Goal: Task Accomplishment & Management: Manage account settings

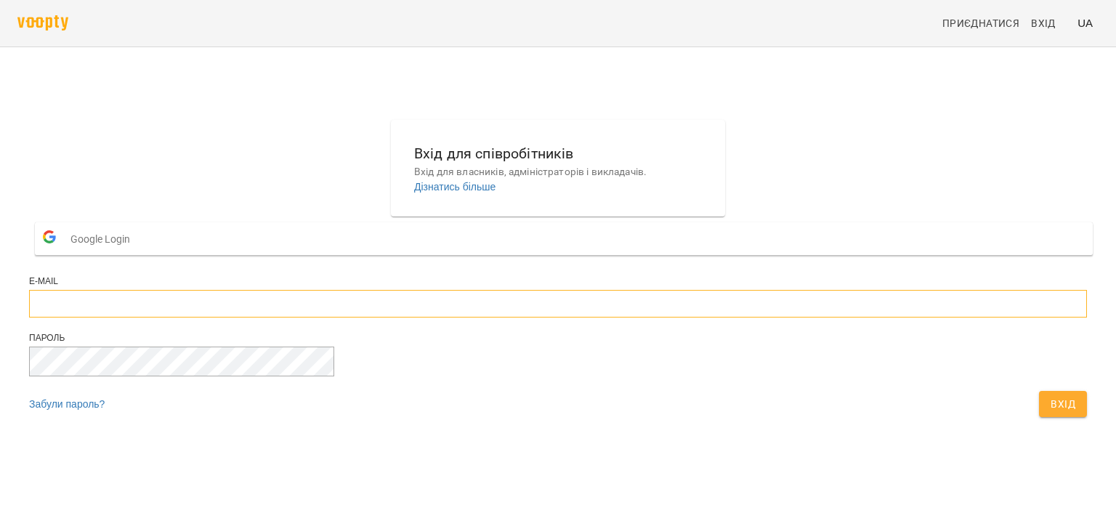
type input "**********"
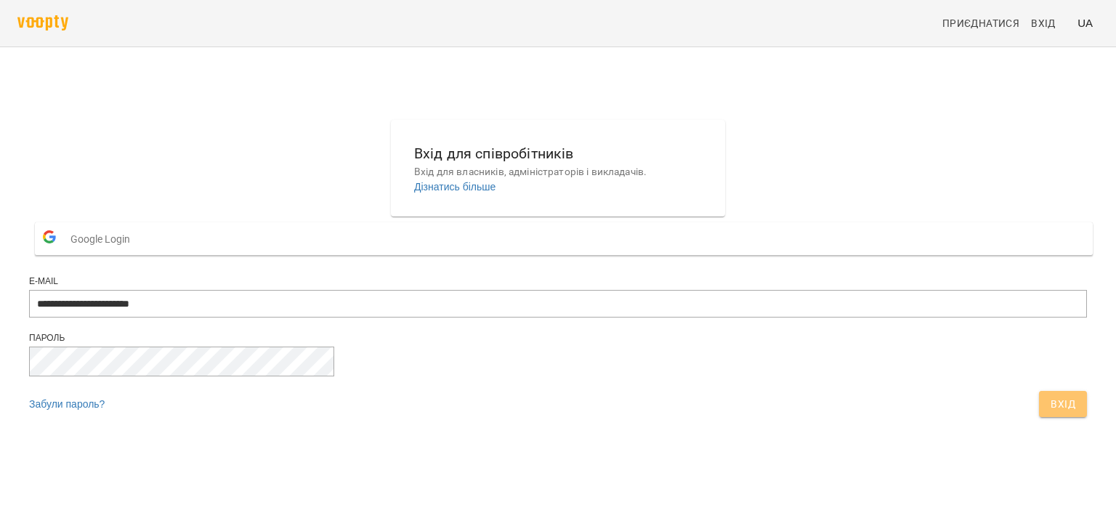
click at [1051, 413] on span "Вхід" at bounding box center [1063, 403] width 25 height 17
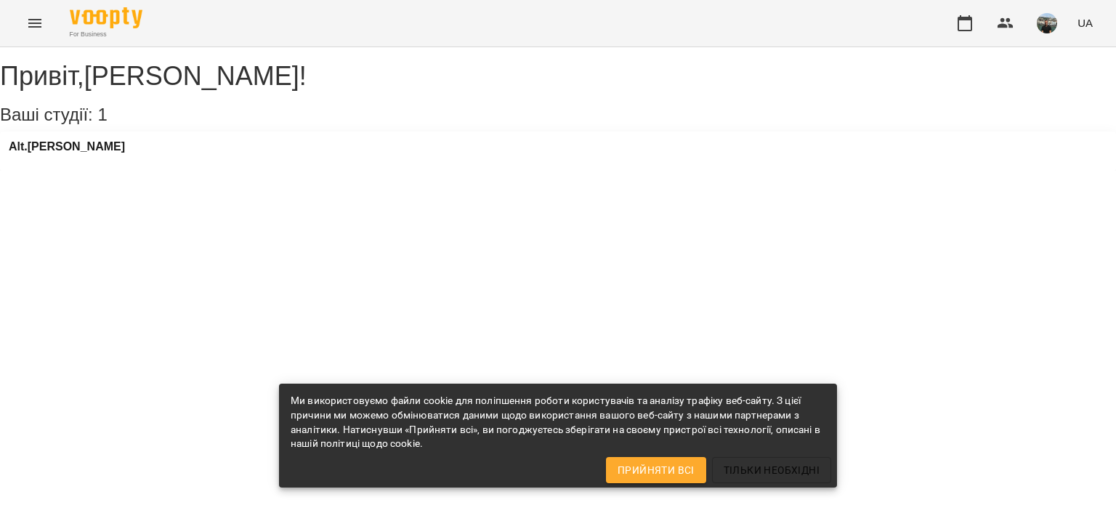
click at [1046, 22] on img "button" at bounding box center [1047, 23] width 20 height 20
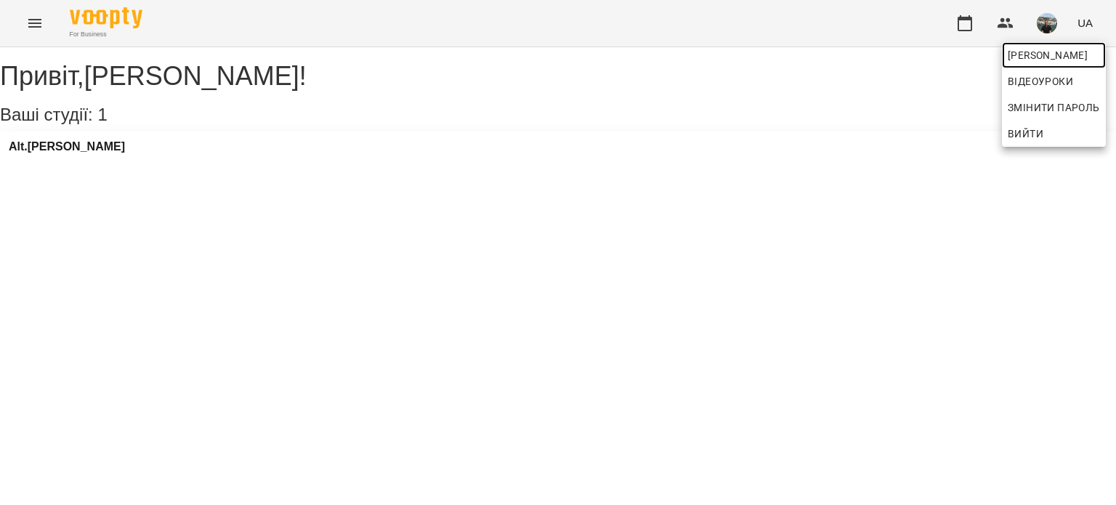
click at [1017, 54] on span "Юрій" at bounding box center [1054, 55] width 92 height 17
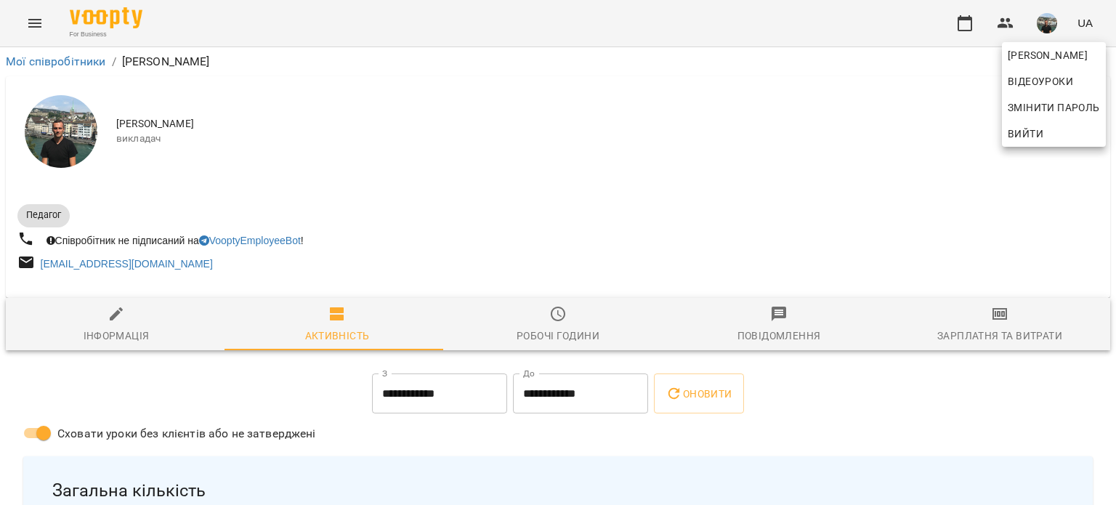
drag, startPoint x: 1114, startPoint y: 80, endPoint x: 1110, endPoint y: 97, distance: 17.8
click at [1110, 97] on div at bounding box center [558, 252] width 1116 height 505
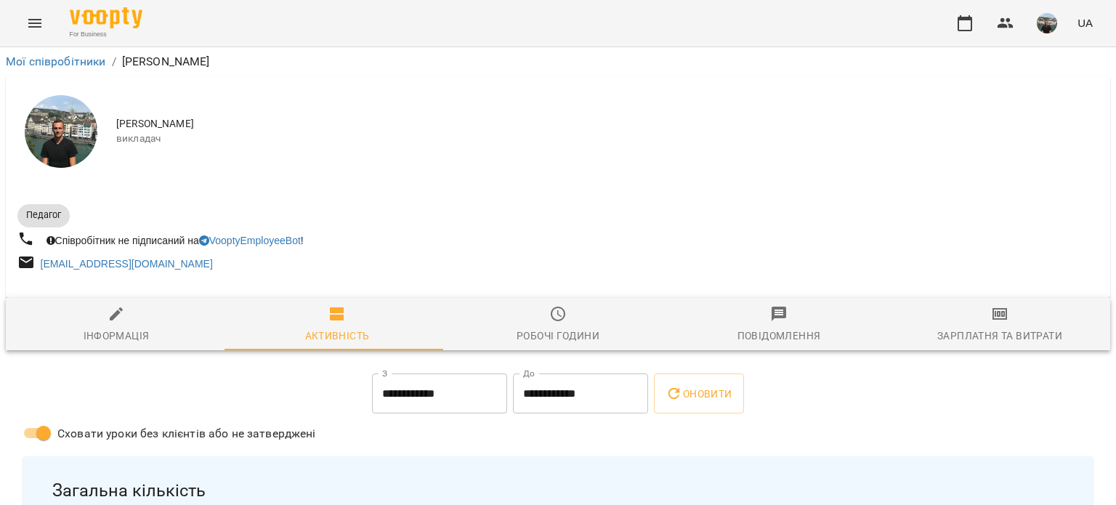
click at [991, 318] on icon "button" at bounding box center [999, 313] width 17 height 17
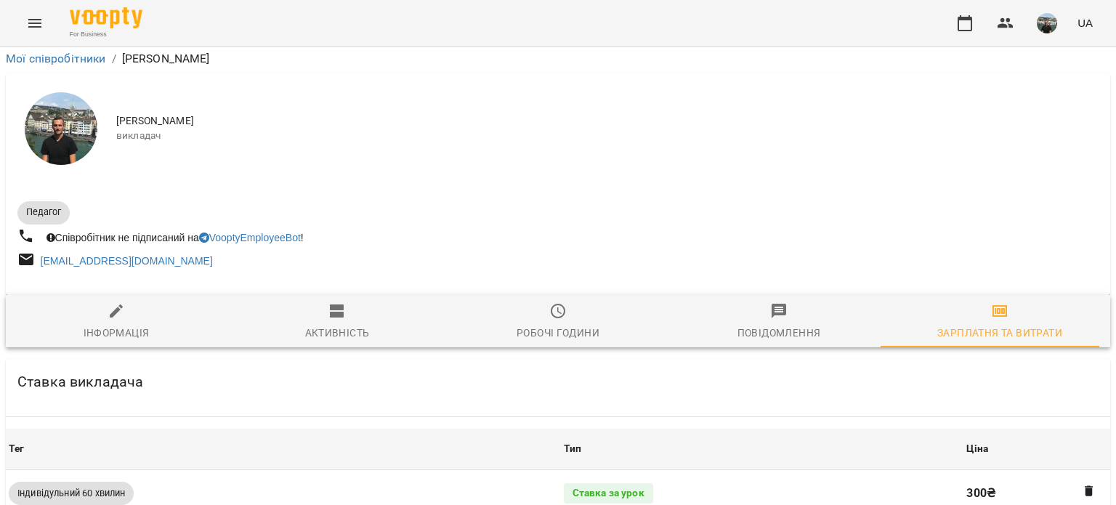
scroll to position [60, 0]
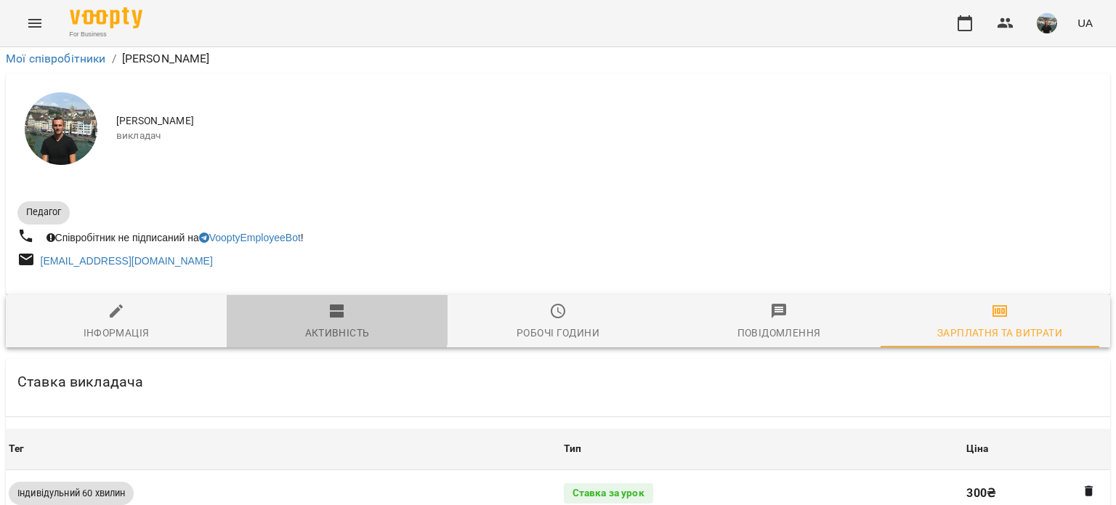
click at [333, 304] on icon "button" at bounding box center [337, 310] width 14 height 13
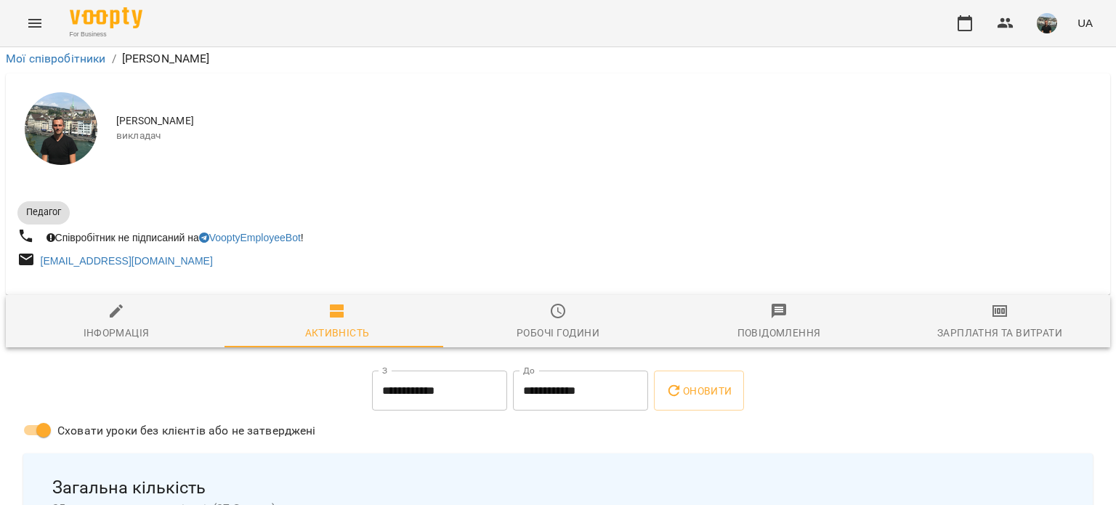
scroll to position [0, 0]
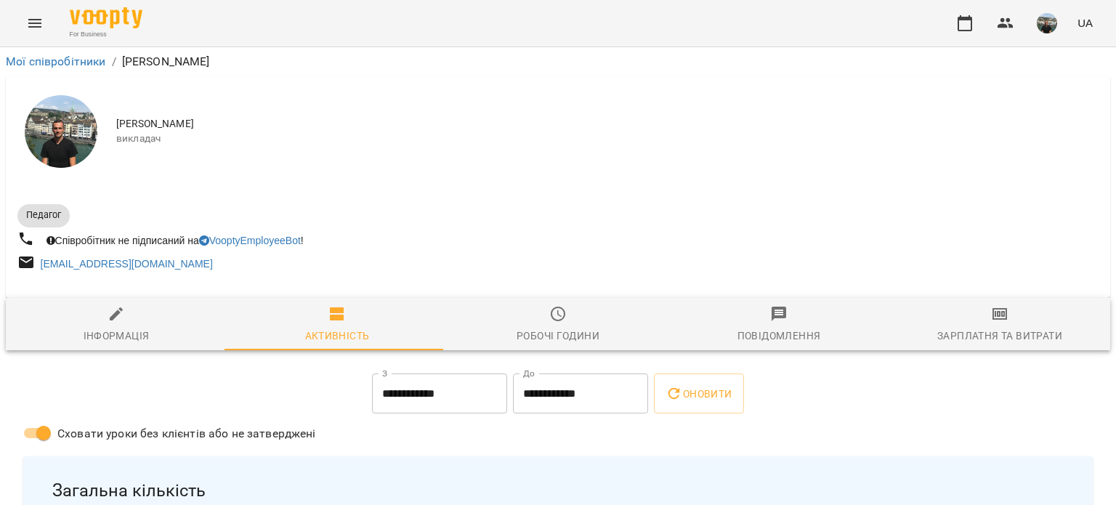
click at [113, 318] on icon "button" at bounding box center [116, 313] width 13 height 13
select select "**"
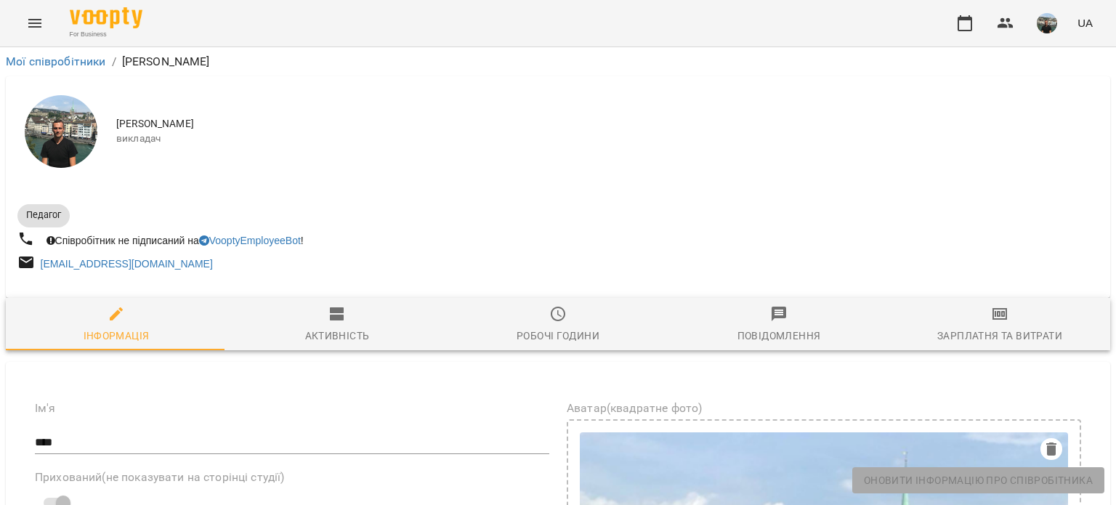
click at [1042, 19] on img "button" at bounding box center [1047, 23] width 20 height 20
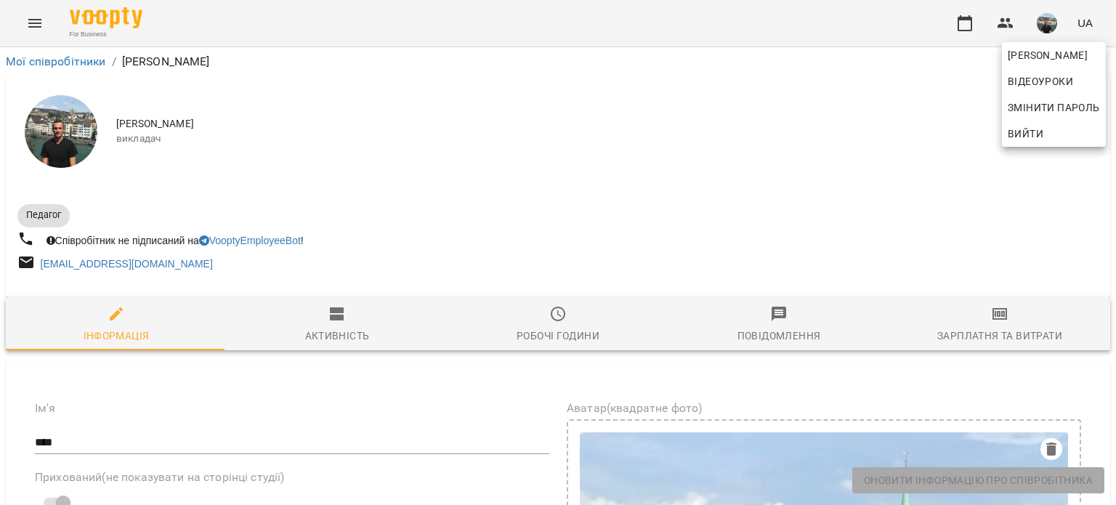
click at [1036, 136] on span "Вийти" at bounding box center [1026, 133] width 36 height 17
